Goal: Find specific page/section: Find specific page/section

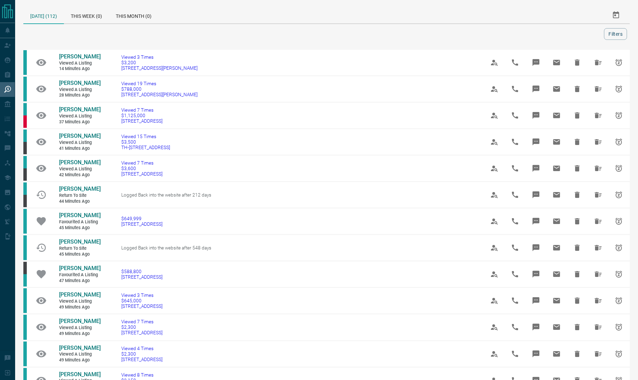
click at [36, 31] on div at bounding box center [315, 34] width 578 height 12
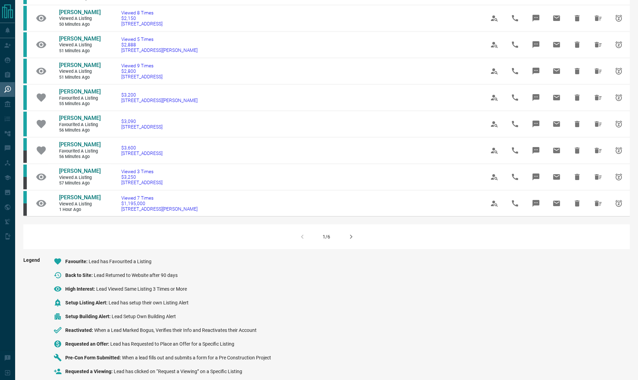
scroll to position [406, 0]
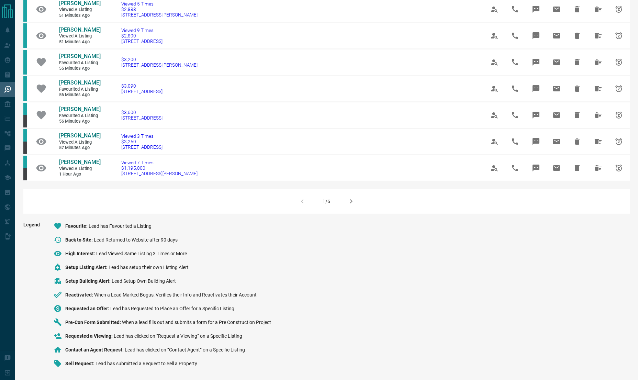
click at [354, 203] on icon "button" at bounding box center [351, 201] width 8 height 8
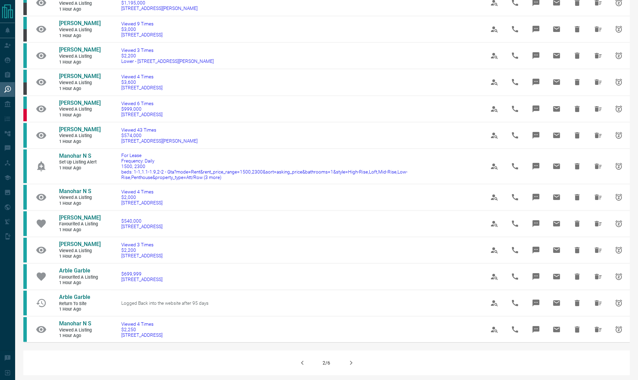
scroll to position [246, 0]
click at [353, 360] on button "button" at bounding box center [351, 362] width 16 height 16
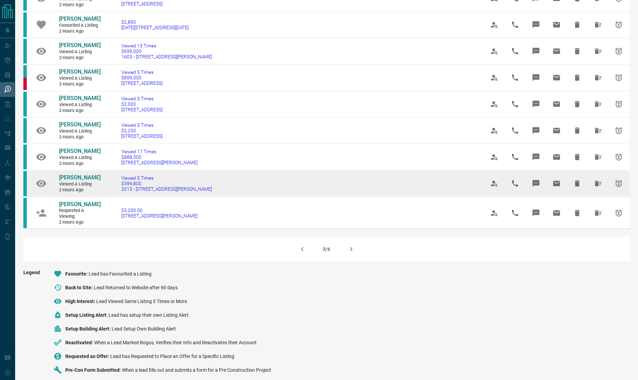
scroll to position [368, 0]
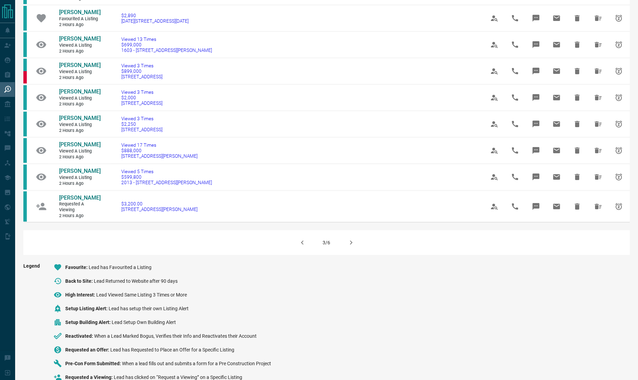
click at [353, 238] on icon "button" at bounding box center [351, 242] width 8 height 8
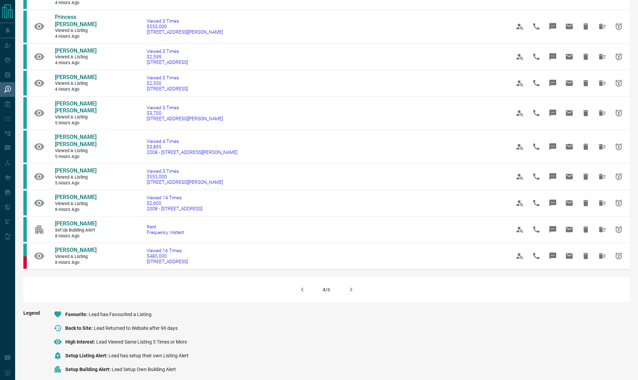
scroll to position [362, 0]
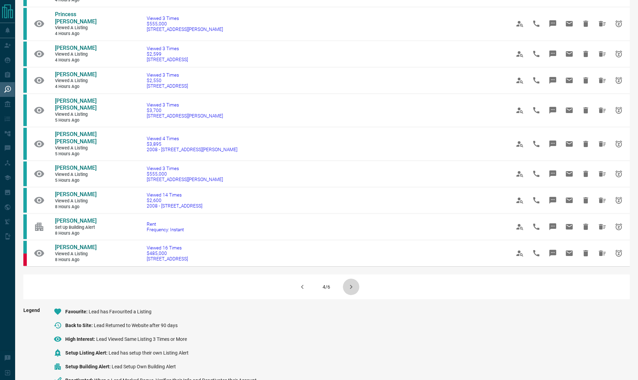
click at [350, 285] on icon "button" at bounding box center [351, 287] width 2 height 4
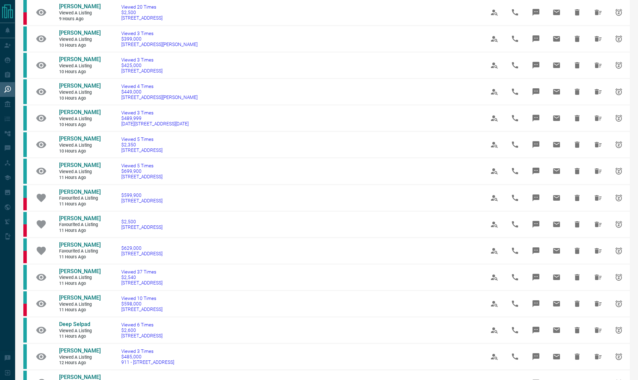
scroll to position [413, 0]
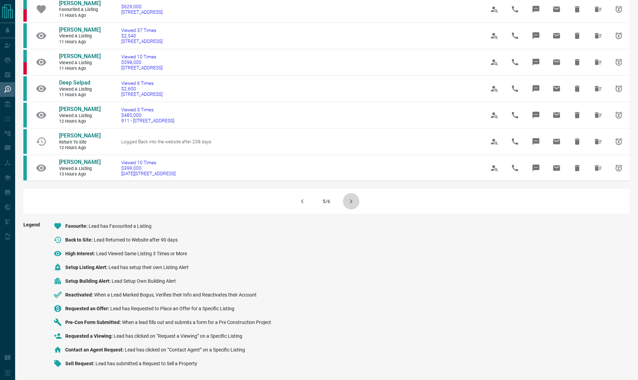
click at [347, 201] on icon "button" at bounding box center [351, 201] width 8 height 8
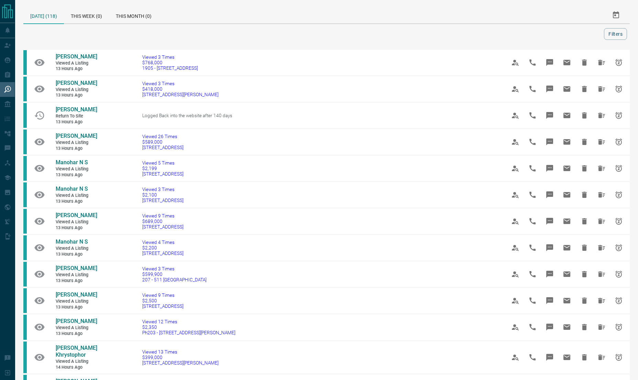
click at [20, 42] on div "[DATE] (118) This Week (0) This Month (0) Filters [PERSON_NAME] Viewed a Listin…" at bounding box center [326, 366] width 623 height 732
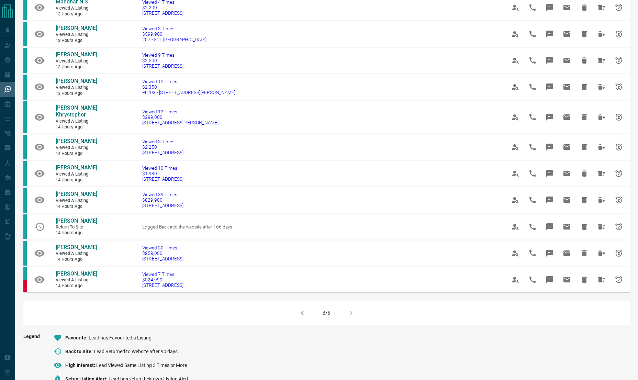
scroll to position [242, 0]
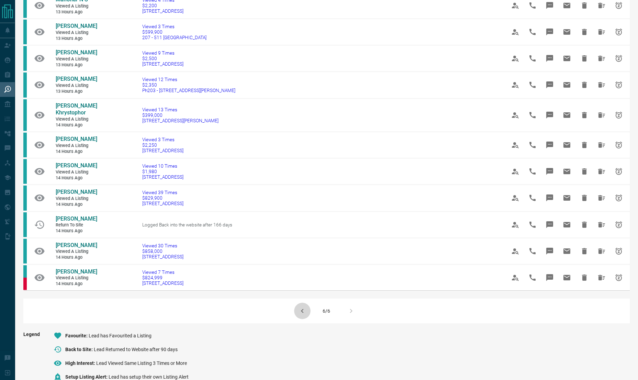
click at [303, 307] on icon "button" at bounding box center [302, 311] width 8 height 8
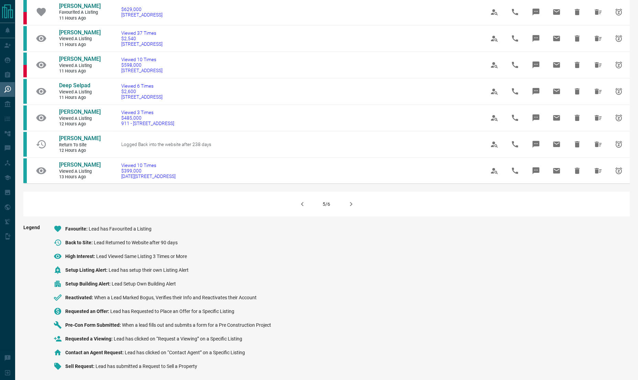
scroll to position [395, 0]
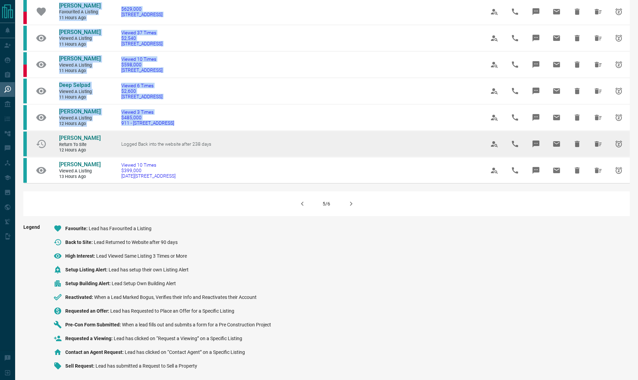
drag, startPoint x: 205, startPoint y: 196, endPoint x: 104, endPoint y: 156, distance: 109.0
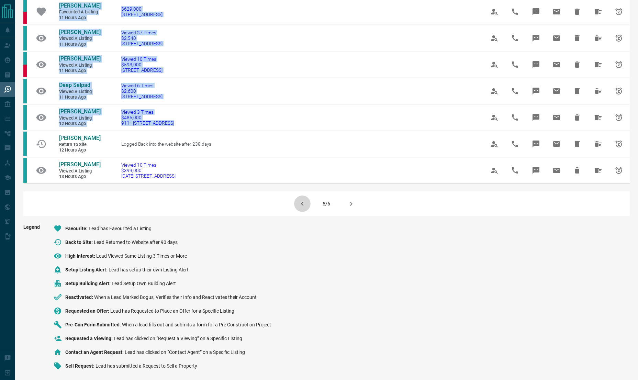
click at [303, 208] on icon "button" at bounding box center [302, 204] width 8 height 8
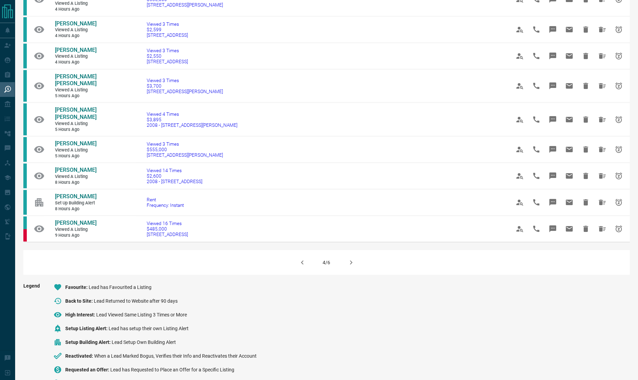
scroll to position [389, 0]
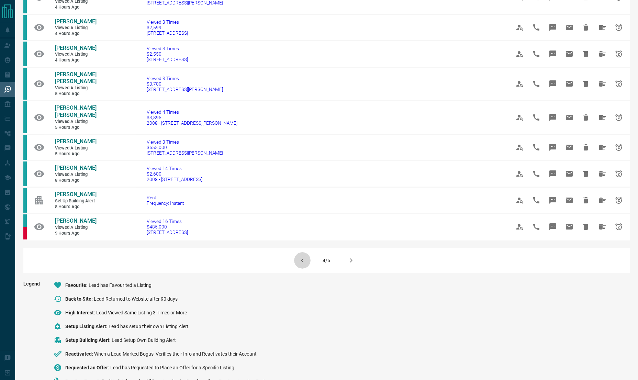
click at [304, 256] on icon "button" at bounding box center [302, 260] width 8 height 8
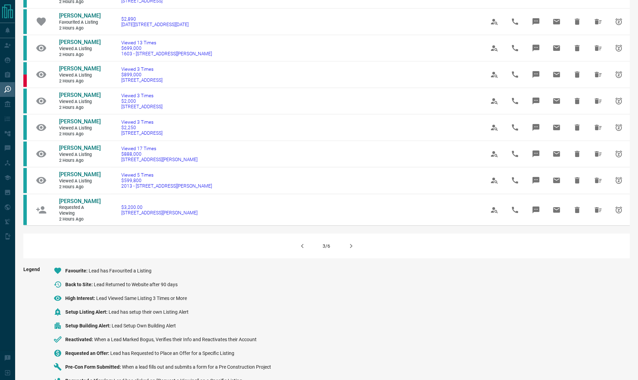
scroll to position [364, 0]
click at [303, 242] on icon "button" at bounding box center [302, 245] width 8 height 8
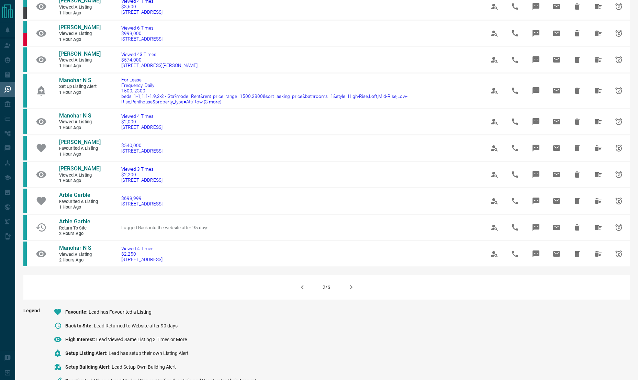
scroll to position [323, 0]
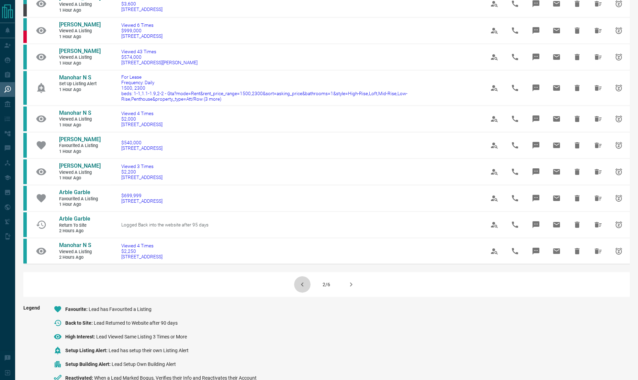
click at [302, 280] on icon "button" at bounding box center [302, 284] width 8 height 8
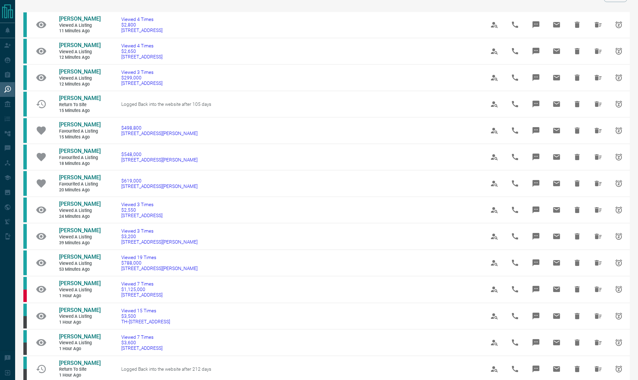
scroll to position [0, 0]
